Goal: Transaction & Acquisition: Purchase product/service

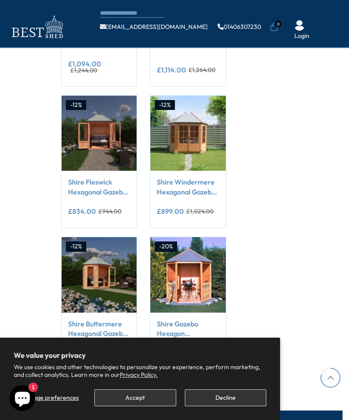
scroll to position [637, 0]
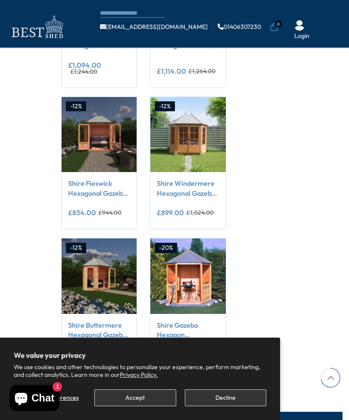
click at [186, 179] on link "Shire Windermere Hexagonal Gazebo Summerhouse 8x7 Double doors 12mm Cladding" at bounding box center [188, 188] width 62 height 19
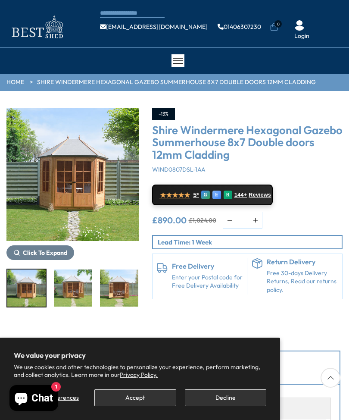
click at [153, 395] on button "Accept" at bounding box center [135, 398] width 82 height 17
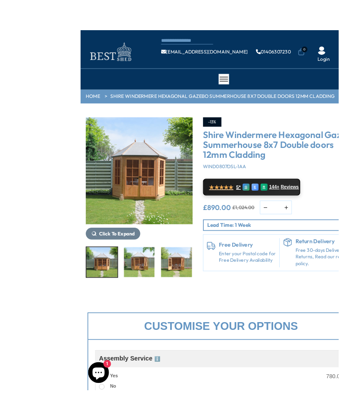
scroll to position [0, 0]
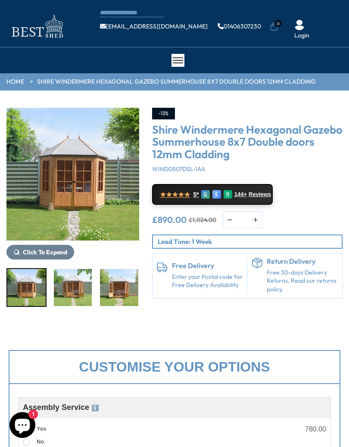
click at [100, 294] on img "3 / 14" at bounding box center [119, 287] width 38 height 37
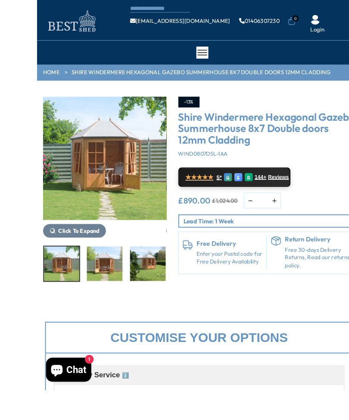
scroll to position [19, 0]
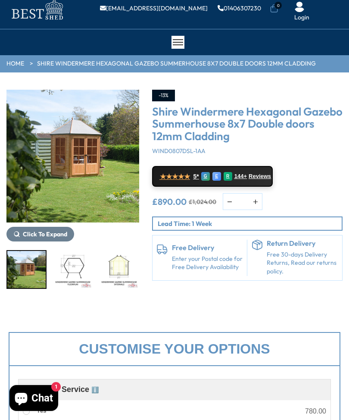
click at [125, 275] on img "6 / 14" at bounding box center [119, 269] width 38 height 37
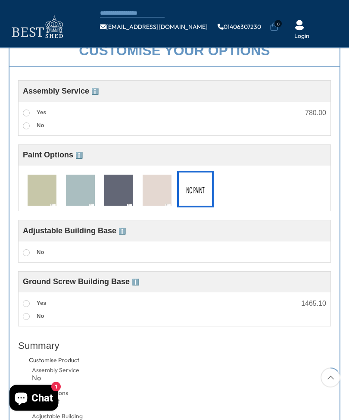
scroll to position [267, 0]
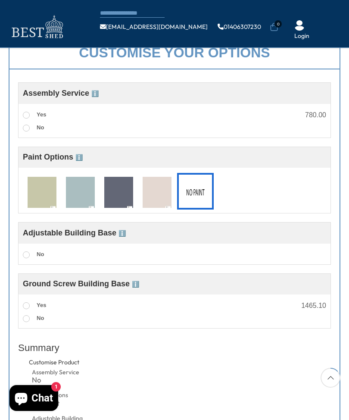
click at [46, 189] on img at bounding box center [42, 193] width 29 height 32
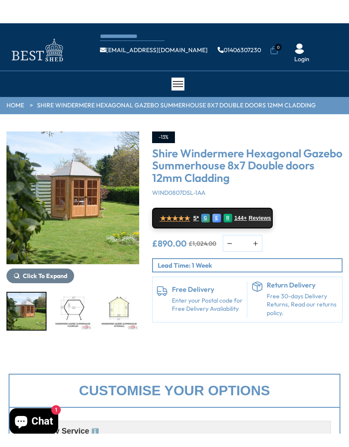
scroll to position [10, 0]
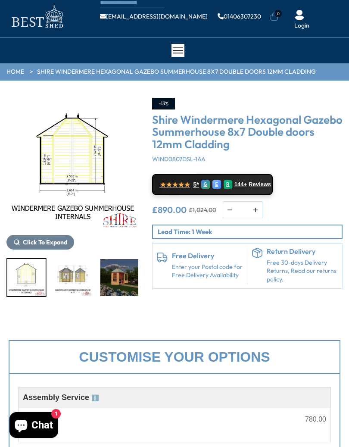
click at [114, 280] on div at bounding box center [72, 277] width 133 height 39
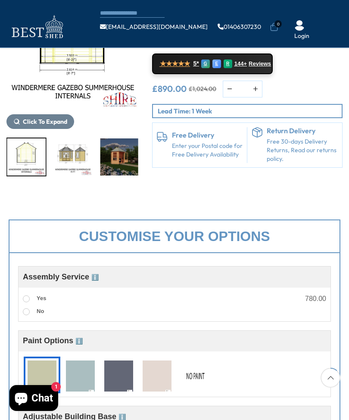
scroll to position [0, 0]
